Goal: Task Accomplishment & Management: Manage account settings

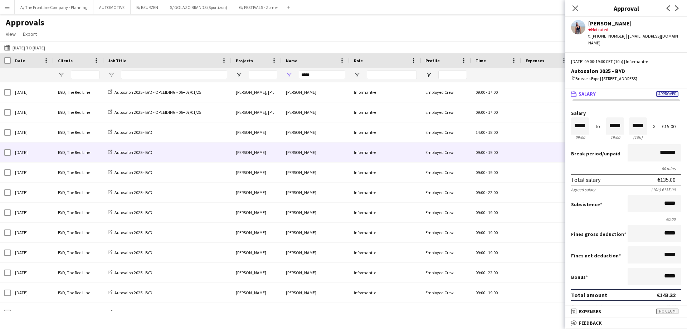
scroll to position [164, 0]
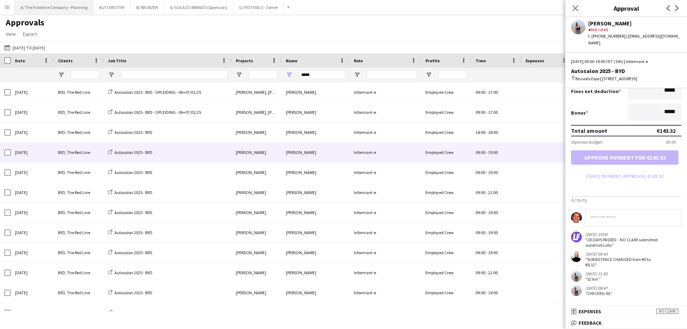
click at [44, 9] on button "A/ The Frontline Company - Planning Close" at bounding box center [54, 7] width 79 height 14
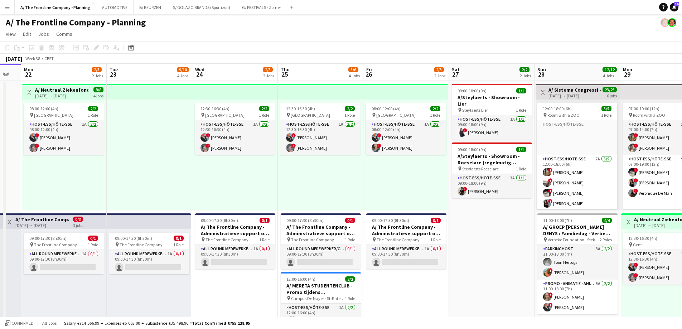
scroll to position [0, 254]
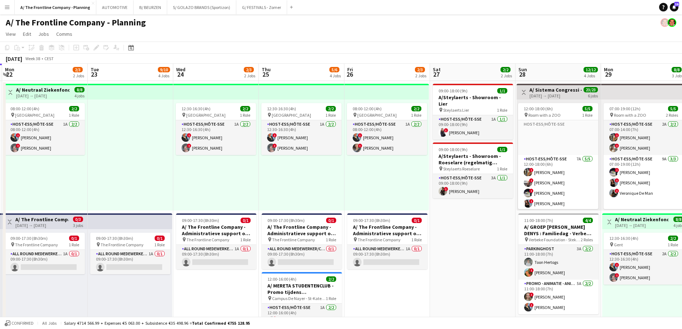
drag, startPoint x: 414, startPoint y: 191, endPoint x: 245, endPoint y: 190, distance: 168.9
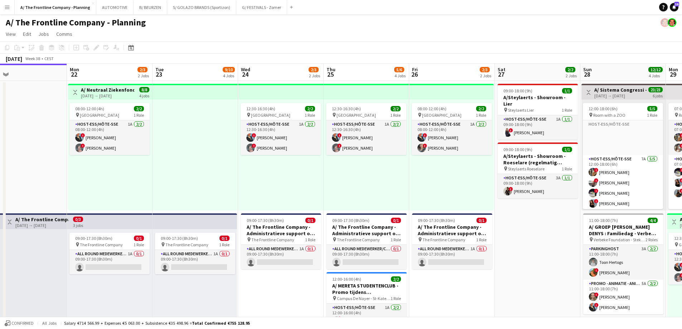
scroll to position [0, 165]
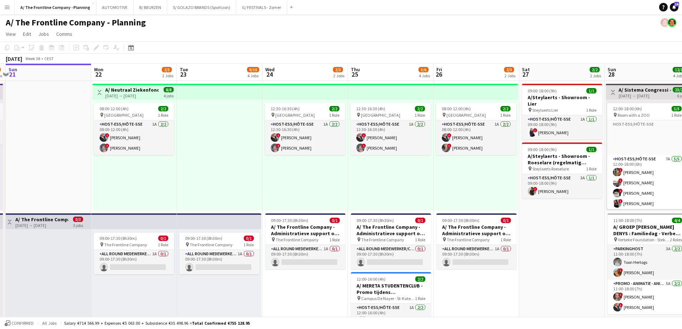
drag, startPoint x: 211, startPoint y: 195, endPoint x: 300, endPoint y: 189, distance: 89.3
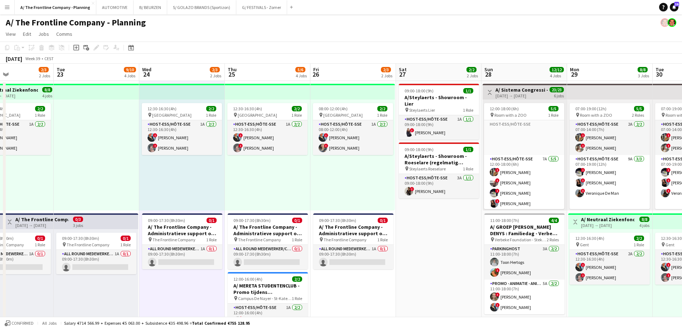
scroll to position [0, 258]
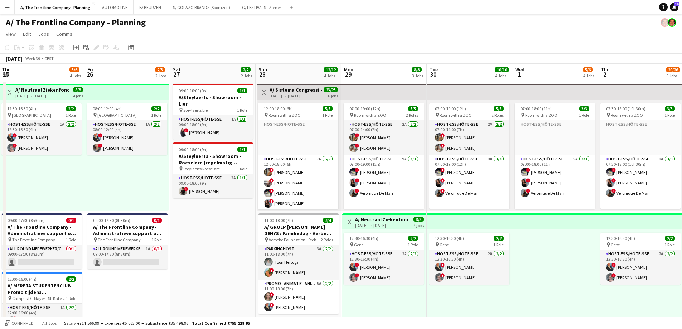
drag, startPoint x: 423, startPoint y: 232, endPoint x: 213, endPoint y: 229, distance: 210.4
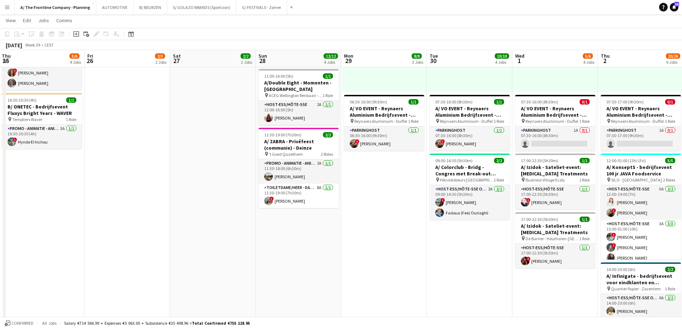
scroll to position [250, 0]
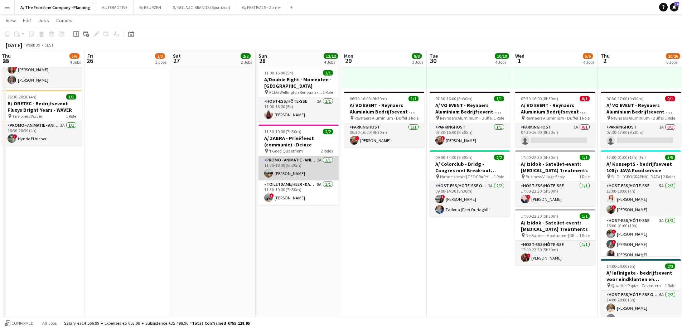
click at [298, 165] on app-card-role "Promo - Animatie - Animation 2A [DATE] 11:30-18:00 (6h30m) [PERSON_NAME]" at bounding box center [298, 168] width 80 height 24
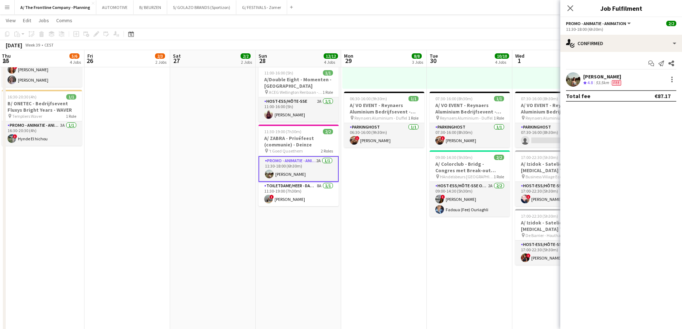
click at [592, 78] on div "[PERSON_NAME]" at bounding box center [602, 76] width 39 height 6
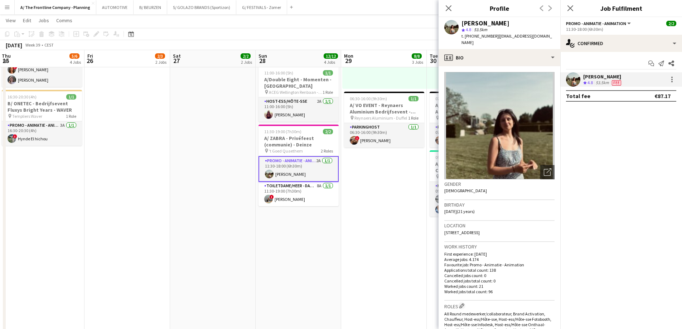
drag, startPoint x: 508, startPoint y: 25, endPoint x: 463, endPoint y: 25, distance: 44.4
click at [463, 25] on div "[PERSON_NAME]" at bounding box center [507, 23] width 93 height 6
click at [463, 25] on div "[PERSON_NAME]" at bounding box center [485, 23] width 48 height 6
click at [496, 22] on div "[PERSON_NAME]" at bounding box center [485, 23] width 48 height 6
drag, startPoint x: 496, startPoint y: 22, endPoint x: 473, endPoint y: 24, distance: 23.7
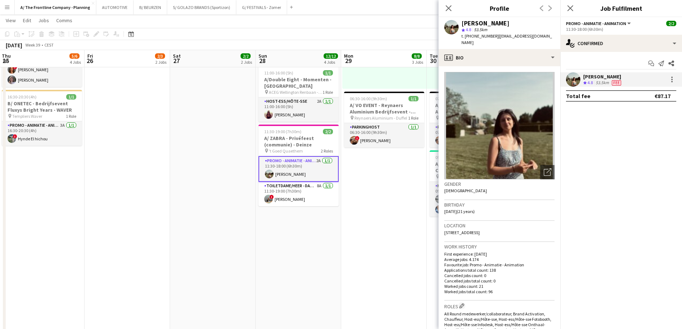
click at [473, 24] on div "[PERSON_NAME]" at bounding box center [485, 23] width 48 height 6
copy div "[PERSON_NAME]"
click at [484, 35] on span "t. [PHONE_NUMBER]" at bounding box center [479, 35] width 37 height 5
copy span "32470443754"
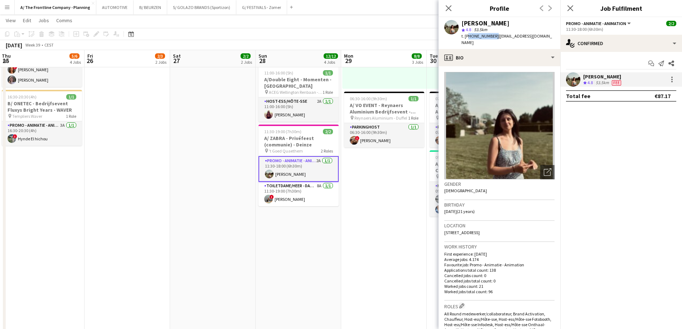
drag, startPoint x: 293, startPoint y: 193, endPoint x: 358, endPoint y: 171, distance: 68.0
click at [294, 193] on app-card-role "Toiletdame/heer - dame/monsieur des toilettes 8A [DATE] 11:30-19:00 (7h30m) ! […" at bounding box center [298, 194] width 80 height 24
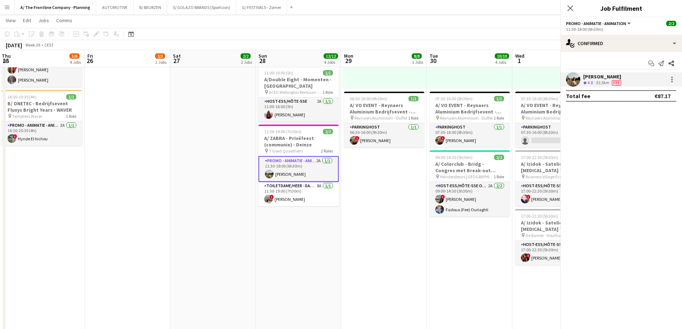
scroll to position [0, 257]
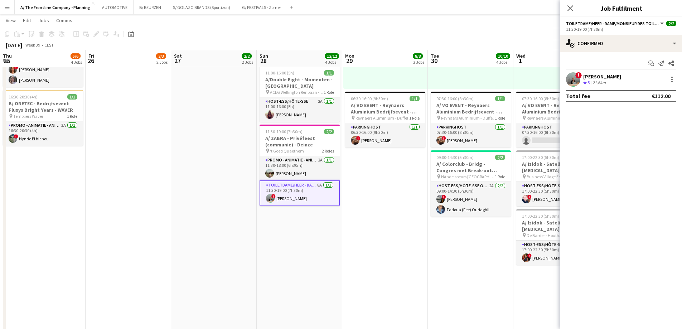
click at [605, 77] on div "[PERSON_NAME]" at bounding box center [602, 76] width 38 height 6
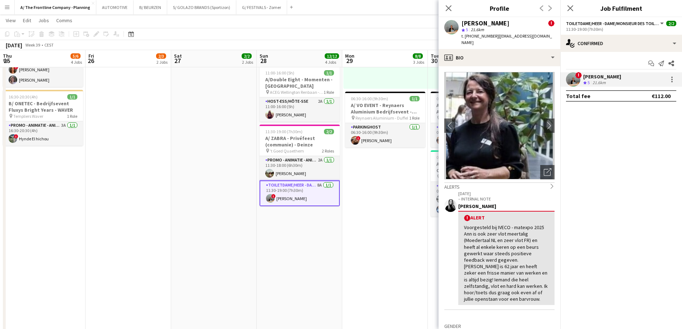
click at [605, 77] on div "[PERSON_NAME]" at bounding box center [602, 76] width 38 height 6
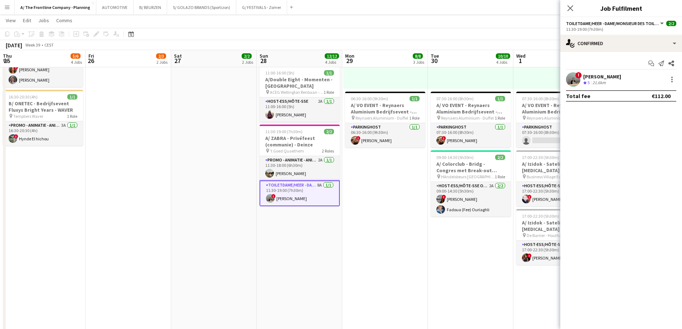
click at [611, 72] on div "Start chat Send notification Share ! [PERSON_NAME] Crew rating 5 21.6km Total f…" at bounding box center [621, 79] width 122 height 55
click at [600, 74] on div "[PERSON_NAME]" at bounding box center [602, 76] width 38 height 6
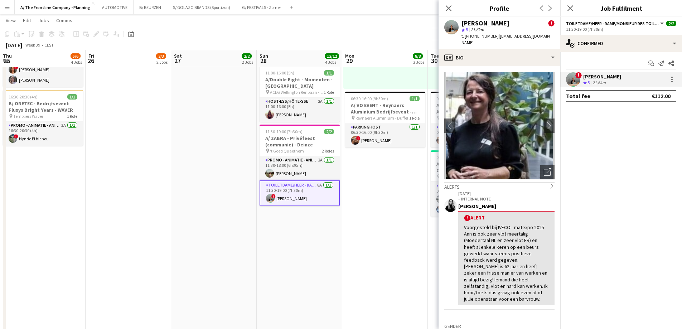
drag, startPoint x: 515, startPoint y: 24, endPoint x: 461, endPoint y: 22, distance: 54.1
click at [461, 22] on div "[PERSON_NAME] !" at bounding box center [507, 23] width 93 height 6
copy div "[PERSON_NAME]"
click at [487, 32] on div "star 5 21.6km" at bounding box center [507, 29] width 93 height 6
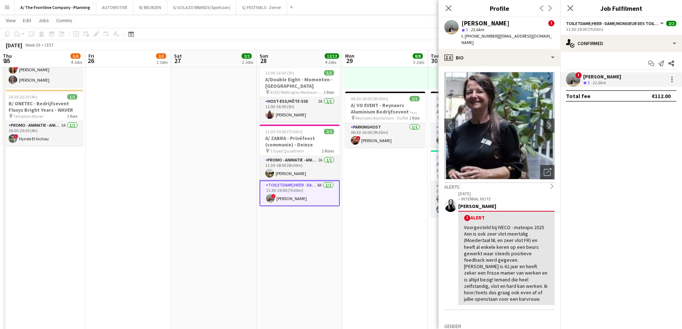
click at [487, 33] on span "t. [PHONE_NUMBER]" at bounding box center [479, 35] width 37 height 5
click at [486, 36] on span "t. [PHONE_NUMBER]" at bounding box center [479, 35] width 37 height 5
copy span "320494102744"
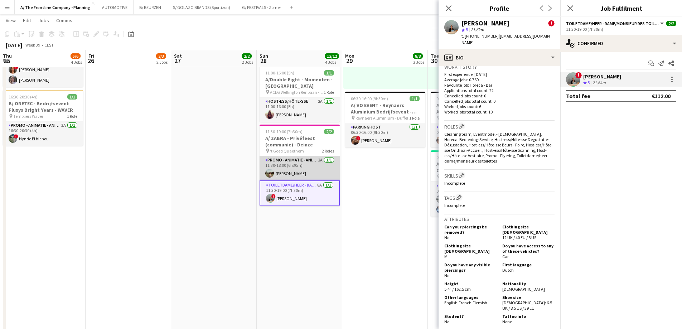
click at [307, 170] on app-card-role "Promo - Animatie - Animation 2A [DATE] 11:30-18:00 (6h30m) [PERSON_NAME]" at bounding box center [299, 168] width 80 height 24
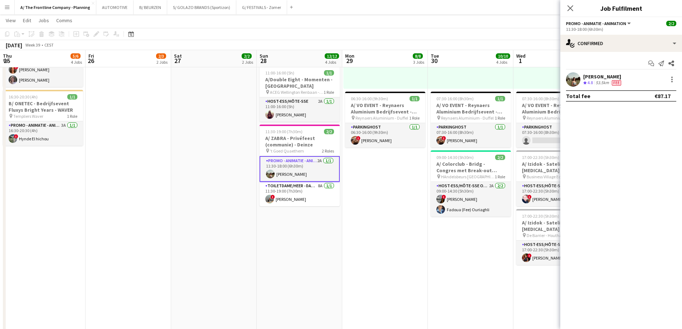
click at [605, 77] on div "[PERSON_NAME]" at bounding box center [602, 76] width 39 height 6
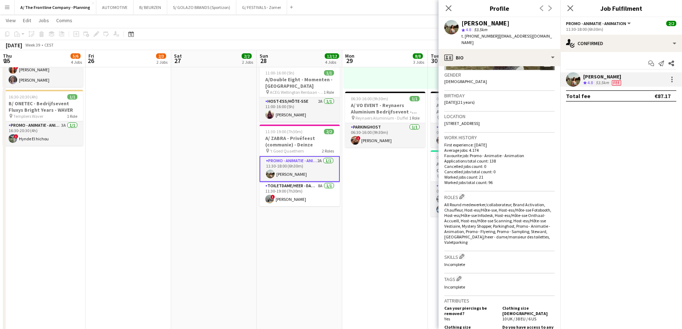
scroll to position [250, 0]
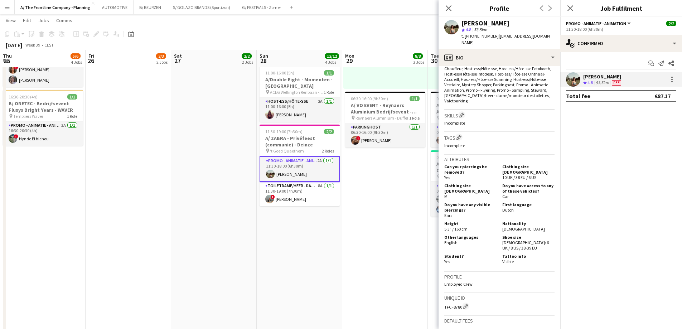
click at [190, 89] on app-date-cell "09:00-18:00 (9h) 1/1 A/Steylaerts - Showroom - Lier pin Steylaerts Lier 1 Role …" at bounding box center [214, 145] width 86 height 630
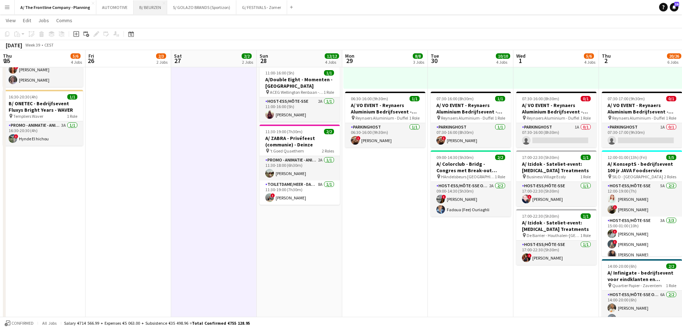
click at [148, 8] on button "B/ BEURZEN Close" at bounding box center [150, 7] width 34 height 14
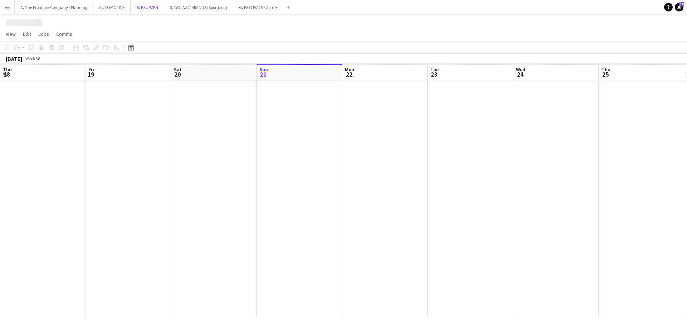
scroll to position [0, 171]
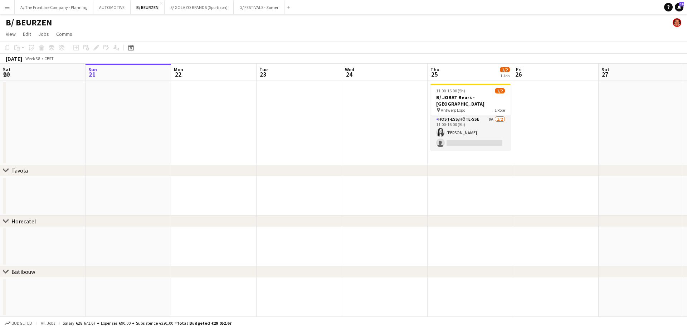
click at [422, 170] on div "chevron-right [GEOGRAPHIC_DATA]" at bounding box center [343, 170] width 687 height 11
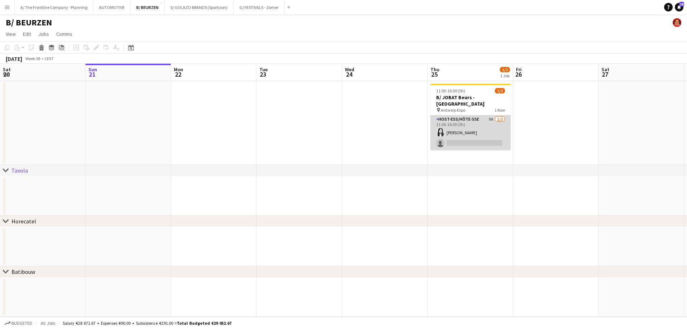
click at [461, 127] on app-card-role "Host-ess/Hôte-sse 9A [DATE] 11:00-16:00 (5h) [PERSON_NAME] single-neutral-actio…" at bounding box center [470, 132] width 80 height 35
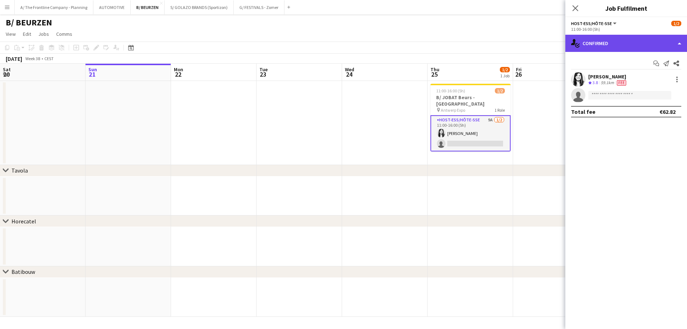
click at [632, 42] on div "single-neutral-actions-check-2 Confirmed" at bounding box center [626, 43] width 122 height 17
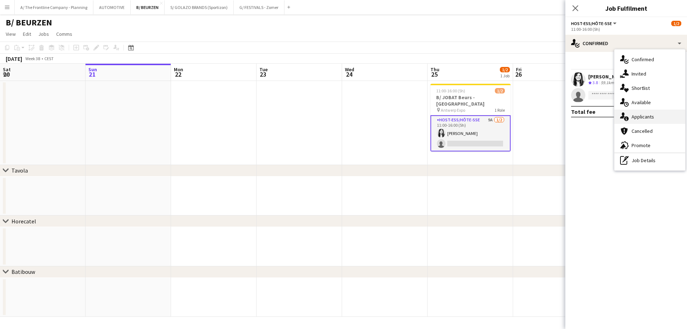
click at [638, 119] on span "Applicants" at bounding box center [643, 116] width 23 height 6
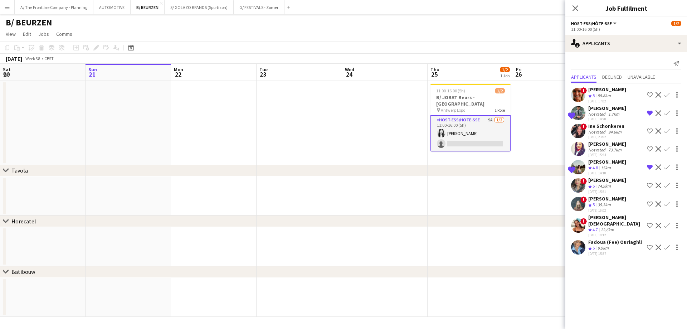
click at [602, 239] on div "Fadoua (Fee) Ouriaghli" at bounding box center [615, 242] width 54 height 6
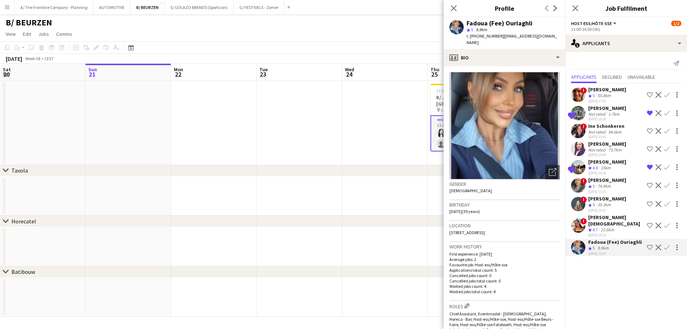
click at [610, 227] on div "22.6km" at bounding box center [607, 230] width 16 height 6
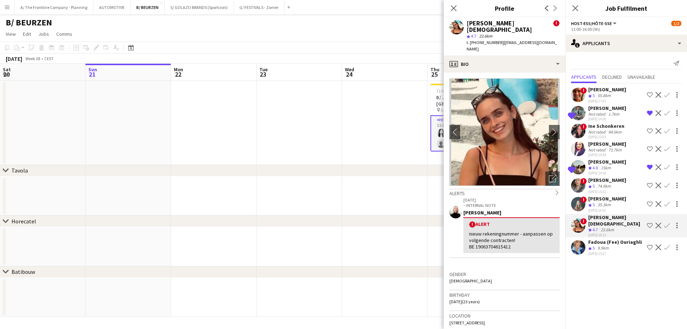
click at [607, 203] on div "35.3km" at bounding box center [604, 205] width 16 height 6
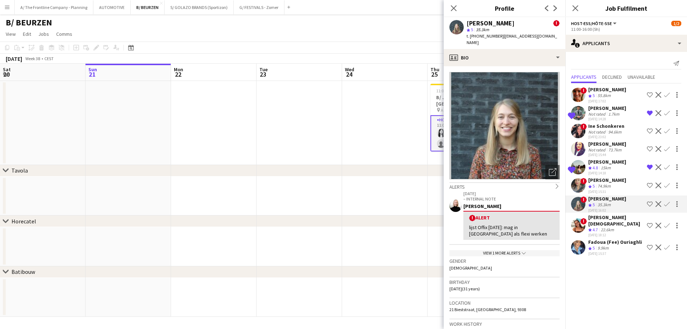
click at [604, 220] on div "[PERSON_NAME][DEMOGRAPHIC_DATA]" at bounding box center [616, 220] width 56 height 13
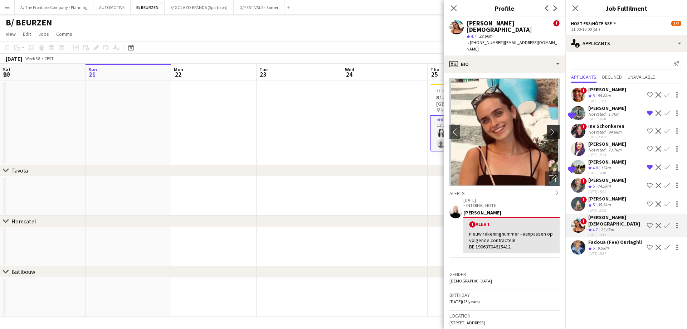
click at [549, 128] on app-icon "chevron-right" at bounding box center [554, 132] width 11 height 8
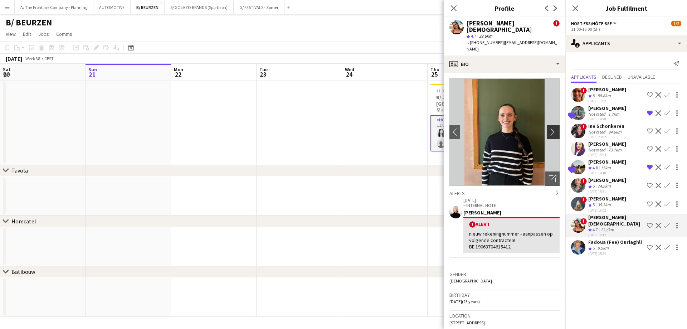
click at [549, 128] on app-icon "chevron-right" at bounding box center [554, 132] width 11 height 8
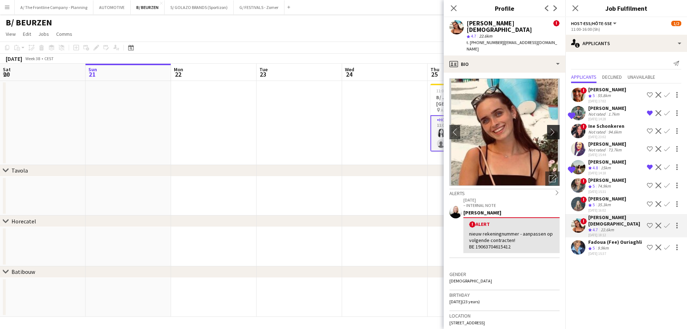
click at [549, 128] on app-icon "chevron-right" at bounding box center [554, 132] width 11 height 8
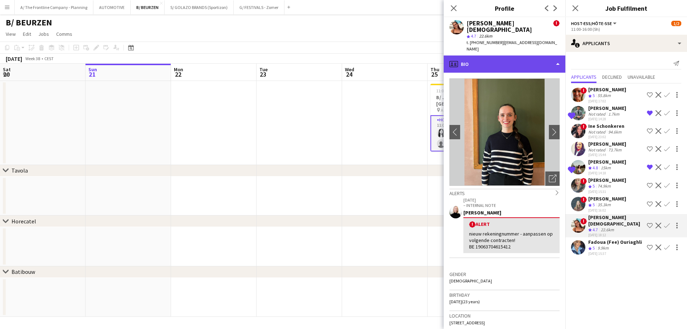
click at [491, 55] on div "profile Bio" at bounding box center [505, 63] width 122 height 17
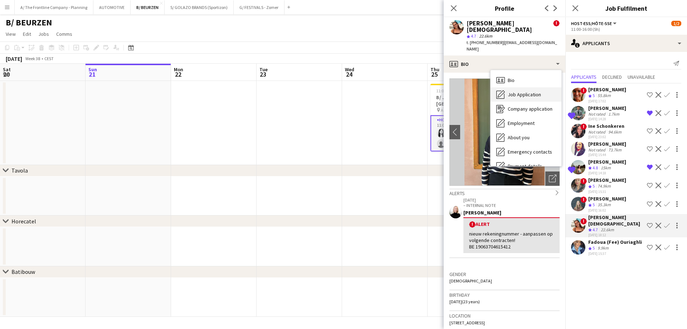
click at [516, 91] on span "Job Application" at bounding box center [524, 94] width 33 height 6
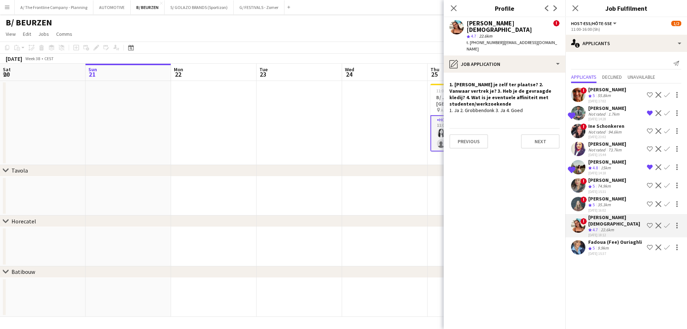
click at [513, 175] on app-crew-profile-role-application "1. [PERSON_NAME] je zelf ter plaatse? 2. Vanwaar vertrek je? 3. Heb je de gevra…" at bounding box center [505, 201] width 122 height 256
click at [384, 189] on app-date-cell at bounding box center [385, 195] width 86 height 39
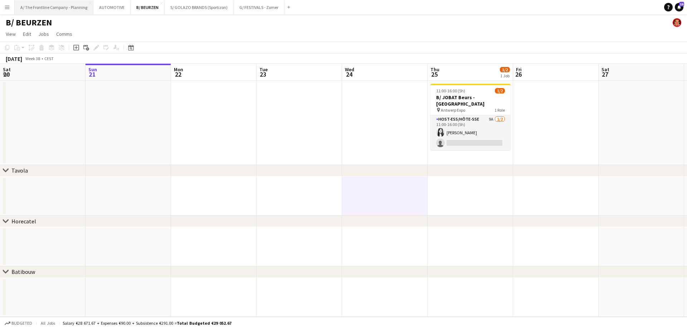
click at [65, 8] on button "A/ The Frontline Company - Planning Close" at bounding box center [54, 7] width 79 height 14
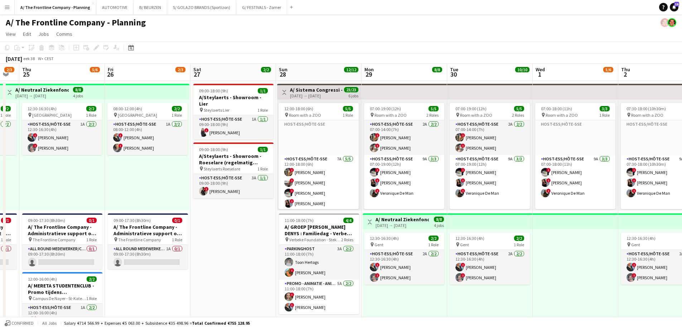
drag, startPoint x: 530, startPoint y: 169, endPoint x: 145, endPoint y: 153, distance: 385.7
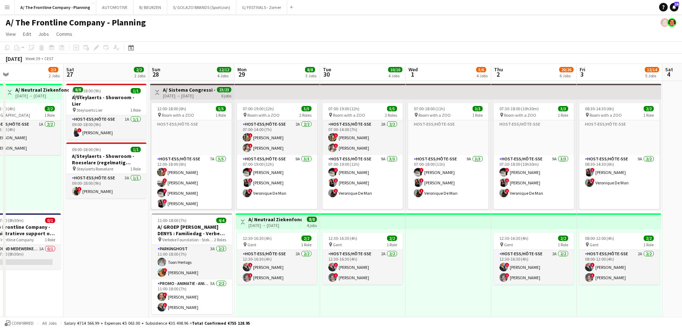
drag, startPoint x: 297, startPoint y: 211, endPoint x: 82, endPoint y: 198, distance: 215.8
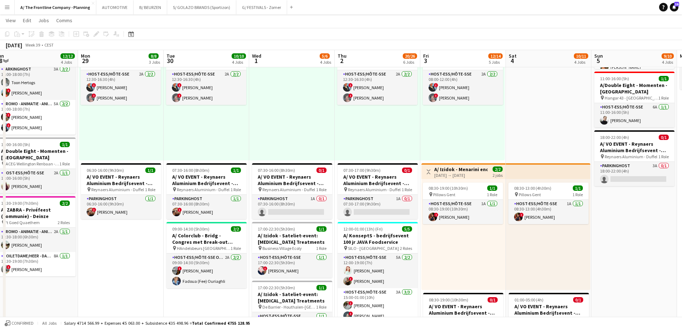
scroll to position [0, 265]
drag, startPoint x: 188, startPoint y: 257, endPoint x: 120, endPoint y: 244, distance: 69.9
click at [120, 244] on app-calendar-viewport "Thu 25 5/6 4 Jobs Fri 26 2/3 2 Jobs Sat 27 2/2 2 Jobs Sun 28 12/12 4 Jobs Mon 2…" at bounding box center [341, 223] width 682 height 748
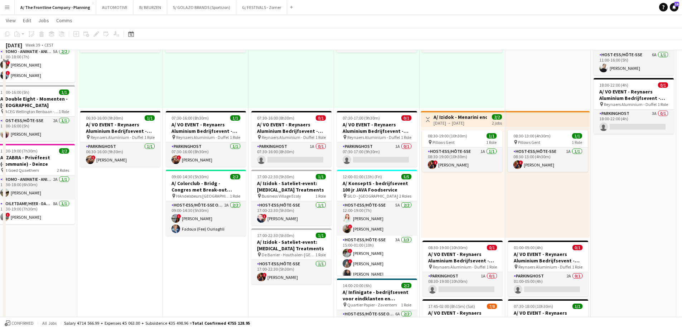
scroll to position [250, 0]
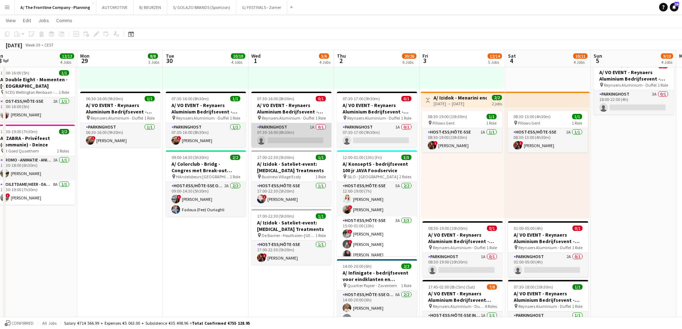
click at [308, 126] on app-card-role "Parkinghost 1A 0/1 07:30-16:00 (8h30m) single-neutral-actions" at bounding box center [291, 135] width 80 height 24
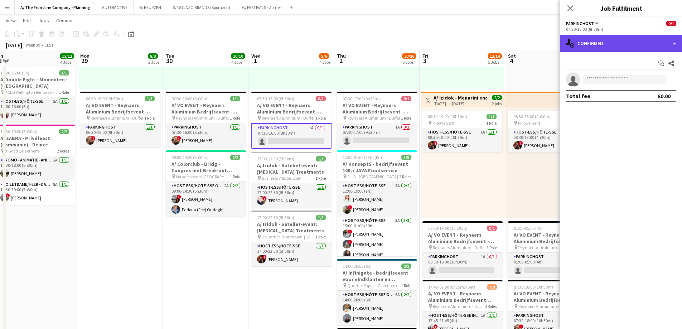
drag, startPoint x: 592, startPoint y: 42, endPoint x: 596, endPoint y: 44, distance: 4.3
click at [594, 44] on div "single-neutral-actions-check-2 Confirmed" at bounding box center [621, 43] width 122 height 17
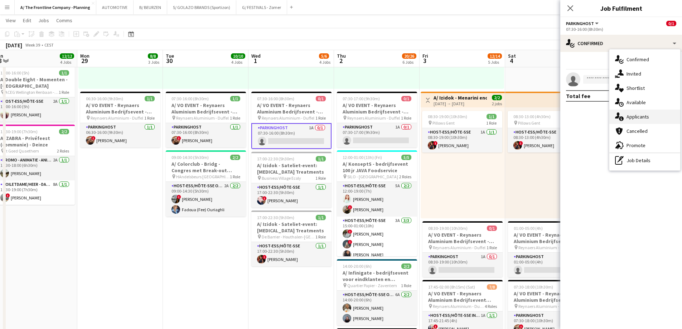
click at [627, 121] on div "single-neutral-actions-information Applicants" at bounding box center [644, 116] width 71 height 14
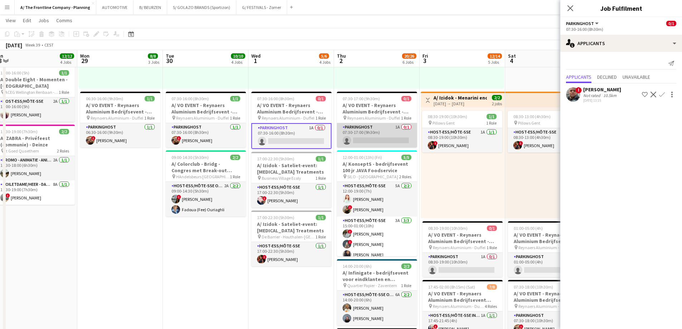
click at [379, 139] on app-card-role "Parkinghost 1A 0/1 07:30-17:00 (9h30m) single-neutral-actions" at bounding box center [377, 135] width 80 height 24
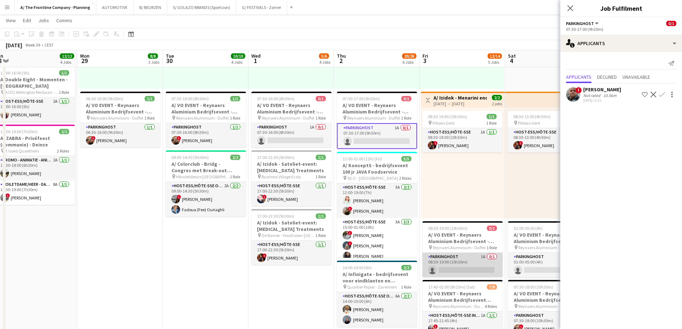
click at [459, 269] on app-card-role "Parkinghost 1A 0/1 08:30-19:00 (10h30m) single-neutral-actions" at bounding box center [462, 265] width 80 height 24
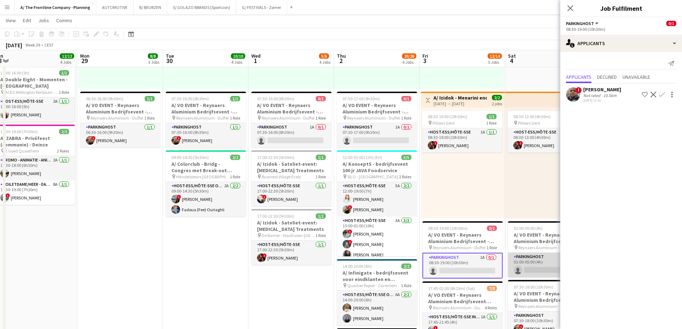
click at [527, 269] on app-card-role "Parkinghost 2A 0/1 01:00-05:00 (4h) single-neutral-actions" at bounding box center [548, 265] width 80 height 24
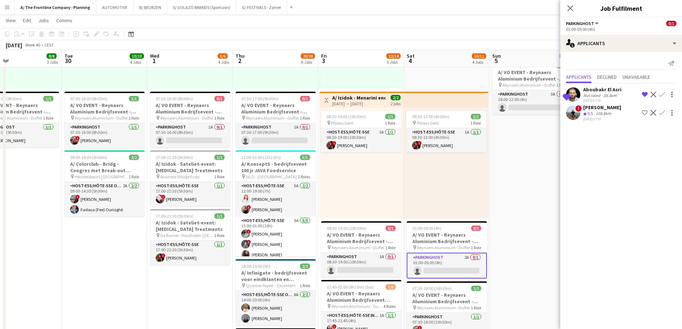
scroll to position [0, 283]
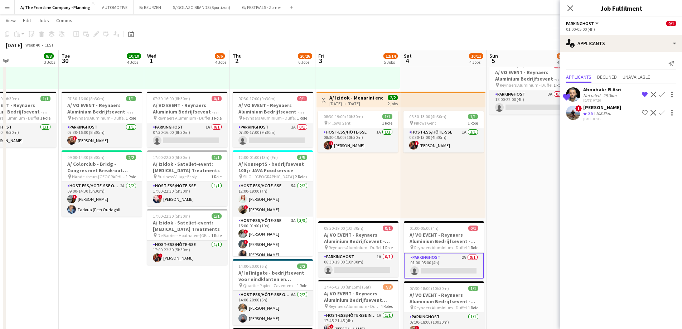
drag, startPoint x: 517, startPoint y: 268, endPoint x: 420, endPoint y: 267, distance: 97.3
click at [420, 267] on app-calendar-viewport "Fri 26 2/3 2 Jobs Sat 27 2/2 2 Jobs Sun 28 12/12 4 Jobs Mon 29 8/8 3 Jobs Tue 3…" at bounding box center [341, 151] width 682 height 748
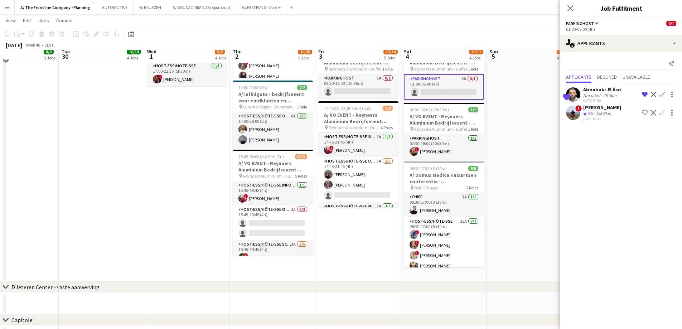
scroll to position [429, 0]
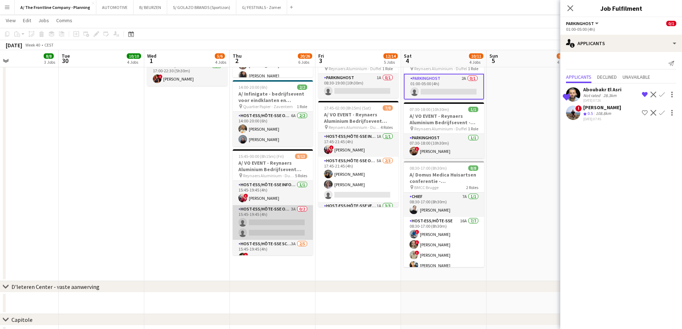
click at [268, 229] on app-card-role "Host-ess/Hôte-sse Onthaal-Accueill 3A 0/2 15:45-19:45 (4h) single-neutral-actio…" at bounding box center [273, 222] width 80 height 35
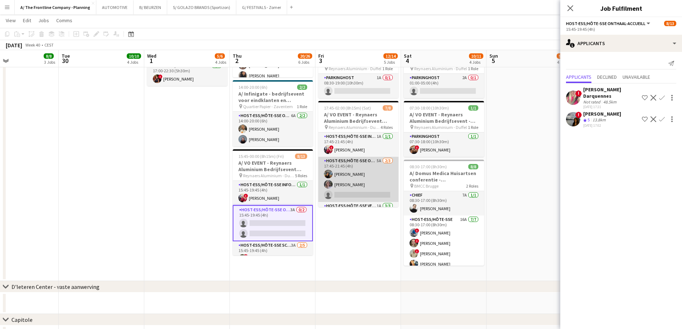
click at [359, 179] on app-card-role "Host-ess/Hôte-sse Onthaal-Accueill 5A [DATE] 17:45-21:45 (4h) [PERSON_NAME] sin…" at bounding box center [358, 179] width 80 height 45
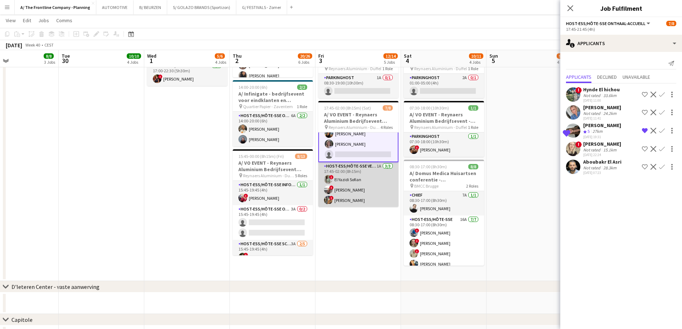
scroll to position [0, 0]
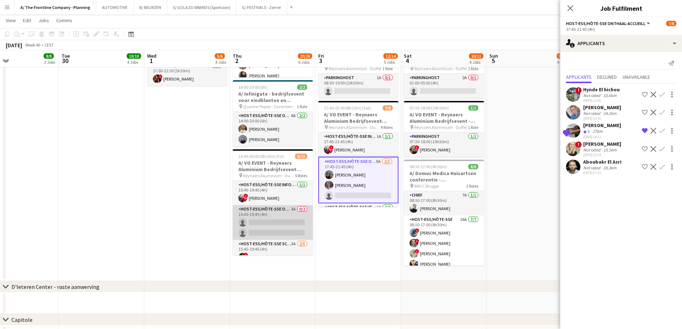
click at [265, 219] on app-card-role "Host-ess/Hôte-sse Onthaal-Accueill 3A 0/2 15:45-19:45 (4h) single-neutral-actio…" at bounding box center [273, 222] width 80 height 35
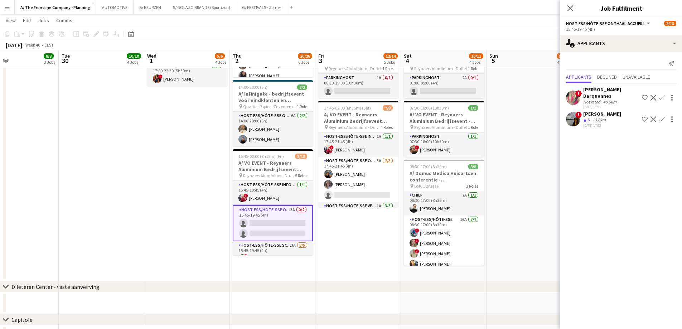
click at [596, 118] on div "13.8km" at bounding box center [599, 120] width 16 height 6
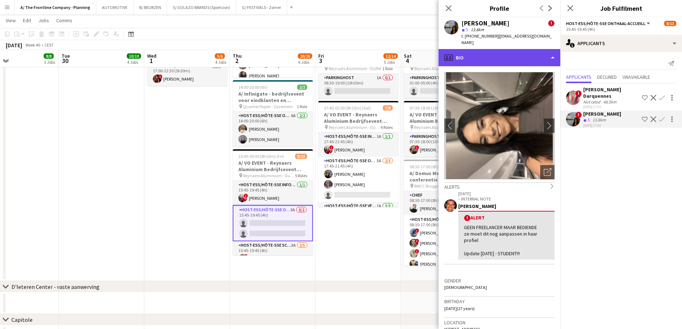
click at [512, 49] on div "profile Bio" at bounding box center [499, 57] width 122 height 17
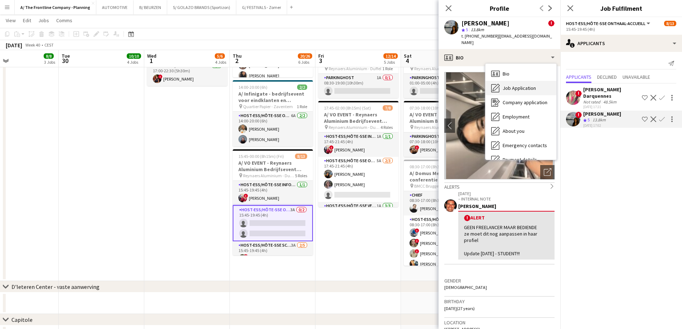
click at [515, 85] on span "Job Application" at bounding box center [518, 88] width 33 height 6
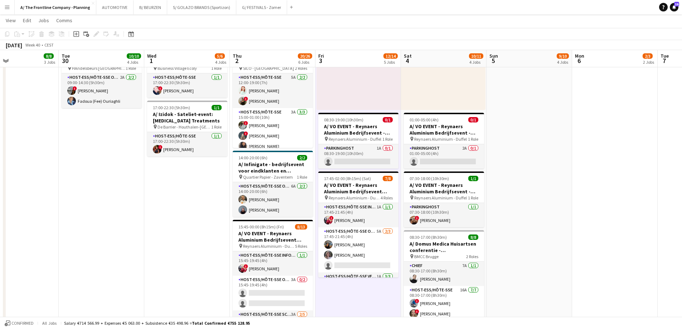
scroll to position [286, 0]
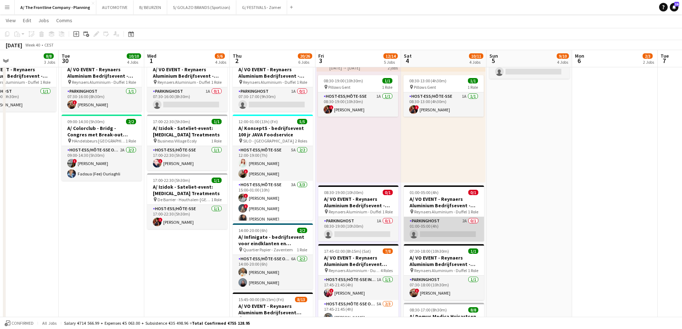
click at [462, 229] on app-card-role "Parkinghost 2A 0/1 01:00-05:00 (4h) single-neutral-actions" at bounding box center [444, 229] width 80 height 24
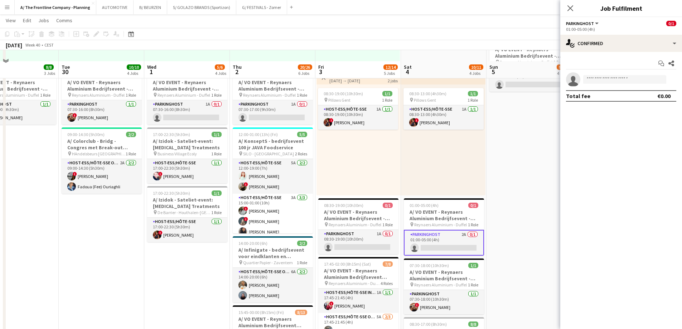
scroll to position [215, 0]
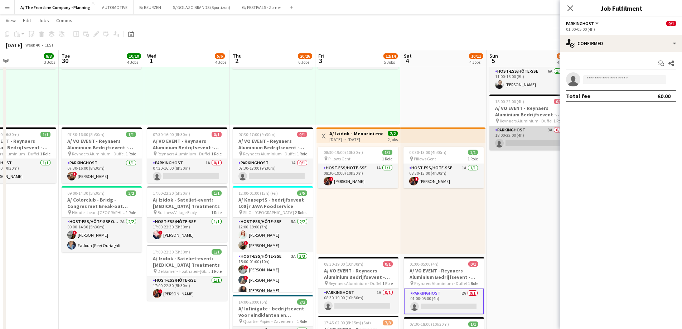
click at [508, 143] on app-card-role "Parkinghost 3A 0/1 18:00-22:00 (4h) single-neutral-actions" at bounding box center [529, 138] width 80 height 24
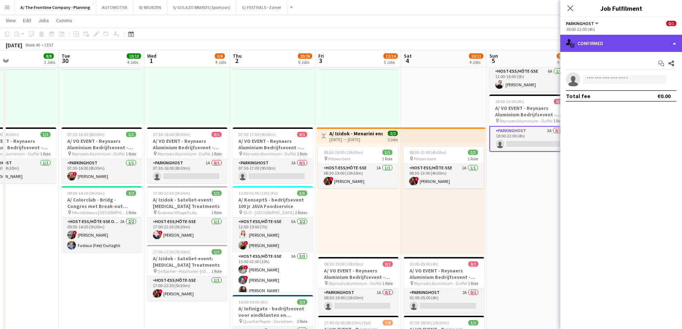
click at [602, 43] on div "single-neutral-actions-check-2 Confirmed" at bounding box center [621, 43] width 122 height 17
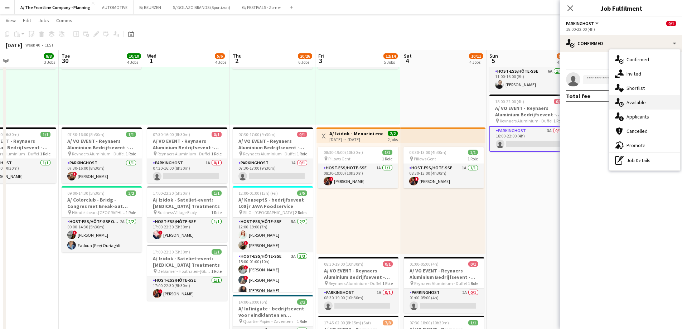
click at [627, 105] on span "Available" at bounding box center [635, 102] width 19 height 6
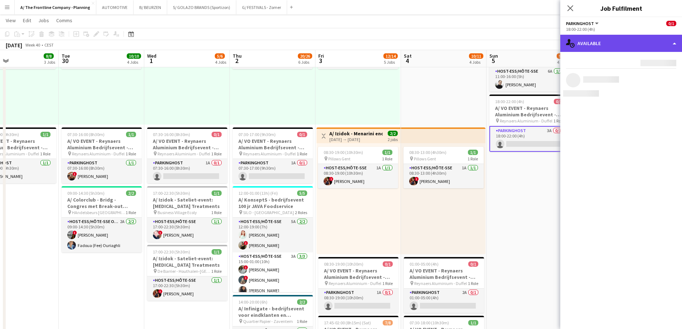
click at [603, 39] on div "single-neutral-actions-upload Available" at bounding box center [621, 43] width 122 height 17
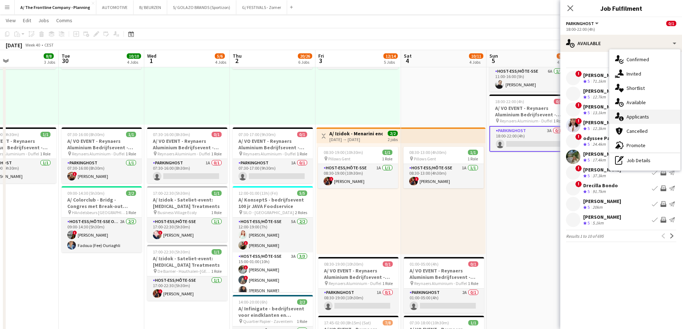
click at [628, 114] on span "Applicants" at bounding box center [637, 116] width 23 height 6
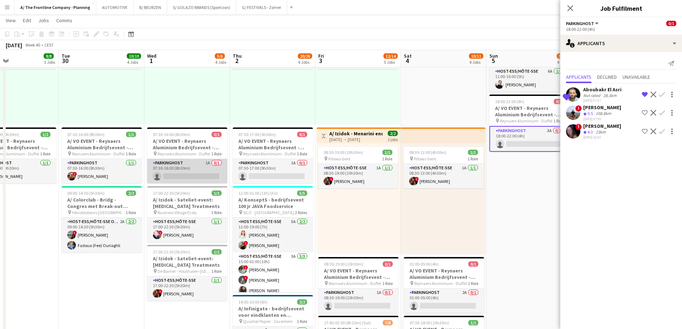
click at [191, 176] on app-card-role "Parkinghost 1A 0/1 07:30-16:00 (8h30m) single-neutral-actions" at bounding box center [187, 171] width 80 height 24
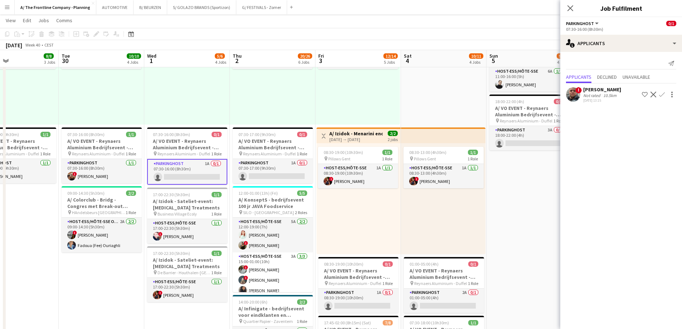
click at [596, 93] on div "Not rated" at bounding box center [592, 95] width 19 height 5
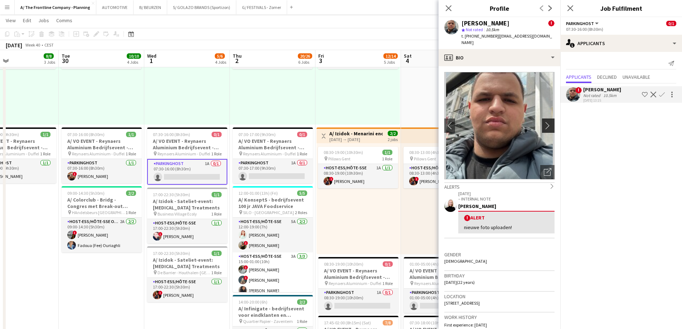
click at [545, 122] on app-icon "chevron-right" at bounding box center [549, 126] width 11 height 8
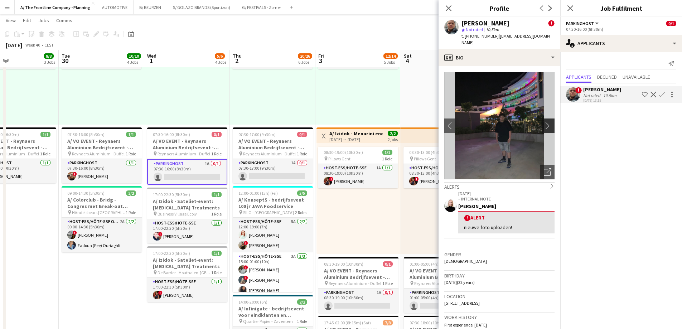
click at [545, 122] on app-icon "chevron-right" at bounding box center [549, 126] width 11 height 8
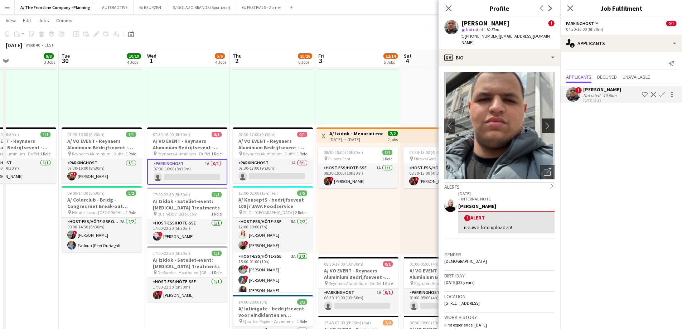
click at [545, 122] on app-icon "chevron-right" at bounding box center [549, 126] width 11 height 8
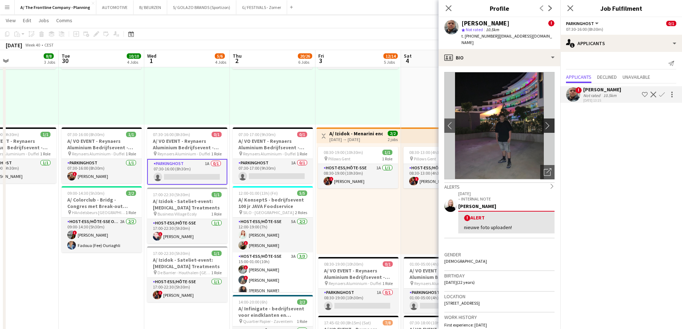
click at [545, 122] on app-icon "chevron-right" at bounding box center [549, 126] width 11 height 8
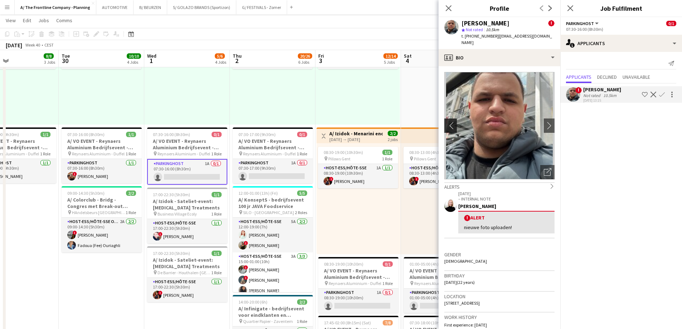
click at [449, 122] on app-icon "chevron-left" at bounding box center [449, 126] width 11 height 8
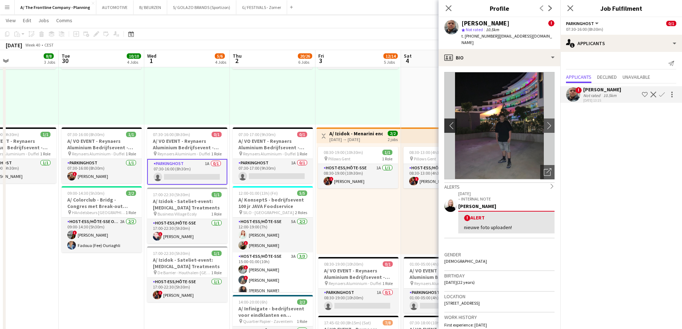
click at [447, 122] on app-icon "chevron-left" at bounding box center [449, 126] width 11 height 8
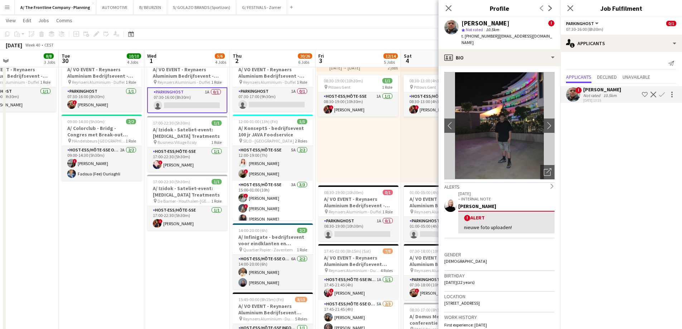
scroll to position [0, 211]
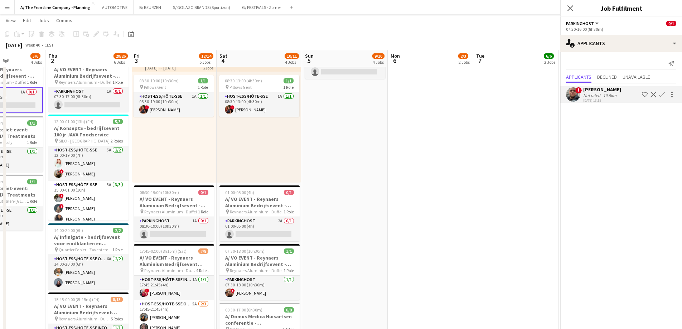
drag, startPoint x: 150, startPoint y: 250, endPoint x: 31, endPoint y: 249, distance: 118.4
click at [31, 249] on app-calendar-viewport "Mon 29 8/8 3 Jobs Tue 30 10/10 4 Jobs Wed 1 5/6 4 Jobs Thu 2 20/26 6 Jobs Fri 3…" at bounding box center [341, 116] width 682 height 748
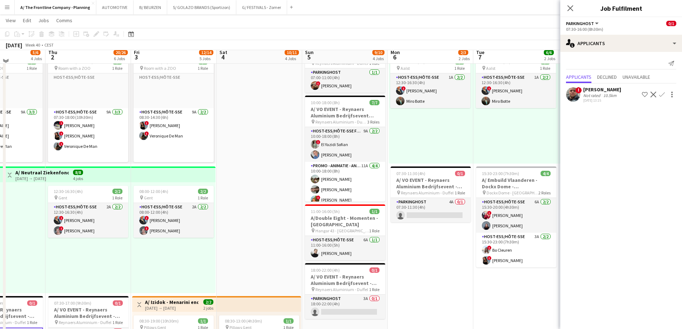
scroll to position [0, 0]
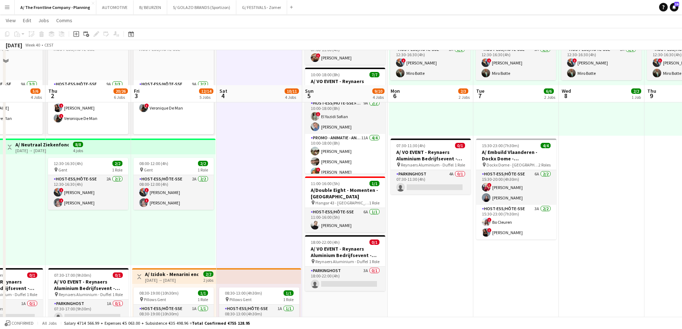
scroll to position [36, 0]
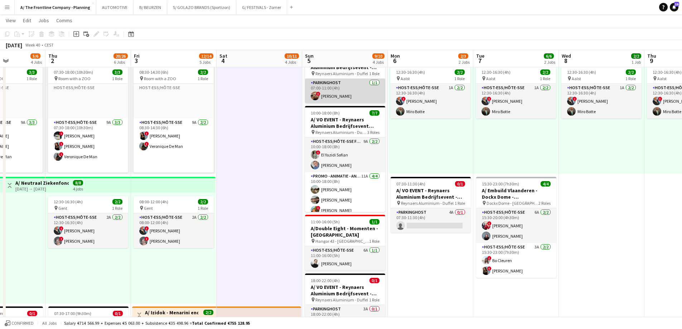
click at [357, 97] on app-card-role "Parkinghost [DATE] 07:00-11:00 (4h) ! [PERSON_NAME]" at bounding box center [345, 91] width 80 height 24
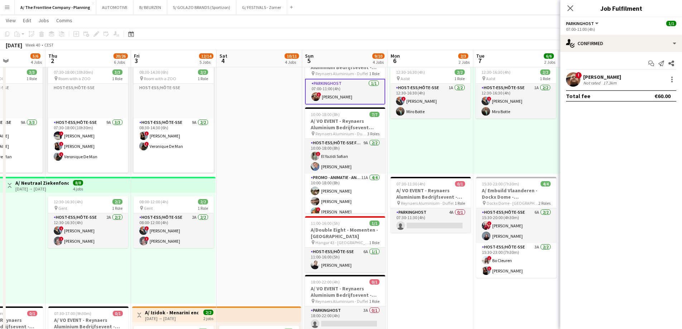
click at [592, 75] on div "[PERSON_NAME]" at bounding box center [602, 77] width 38 height 6
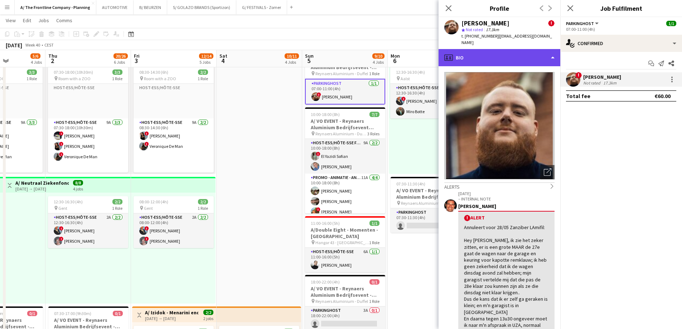
click at [509, 49] on div "profile Bio" at bounding box center [499, 57] width 122 height 17
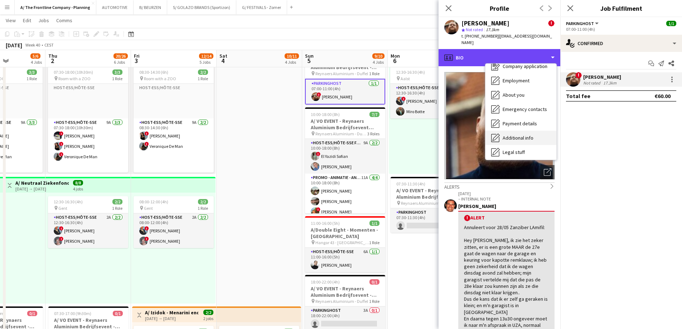
scroll to position [67, 0]
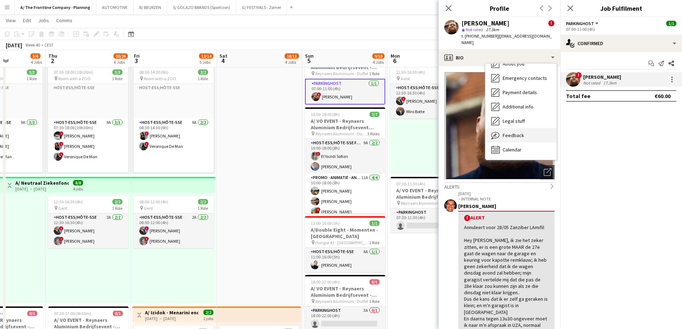
click at [512, 132] on span "Feedback" at bounding box center [512, 135] width 21 height 6
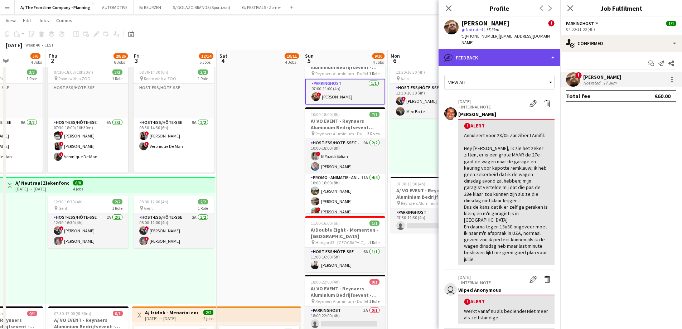
click at [501, 49] on div "bubble-pencil Feedback" at bounding box center [499, 57] width 122 height 17
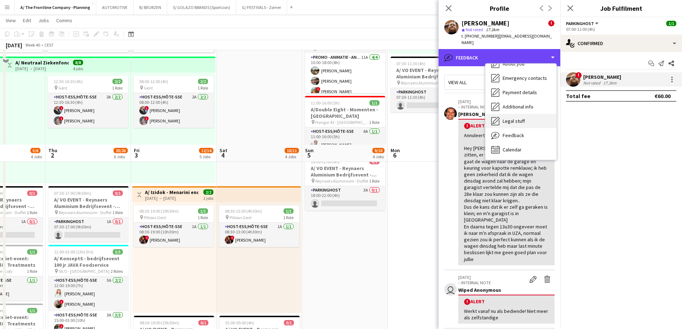
scroll to position [250, 0]
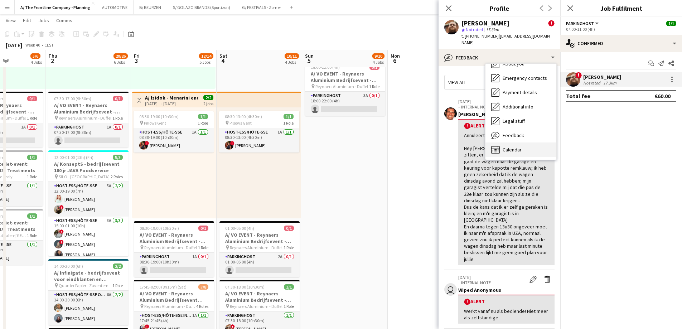
click at [507, 146] on span "Calendar" at bounding box center [511, 149] width 19 height 6
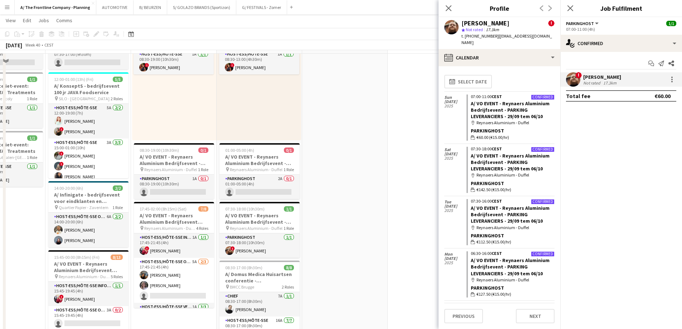
scroll to position [358, 0]
